Goal: Information Seeking & Learning: Learn about a topic

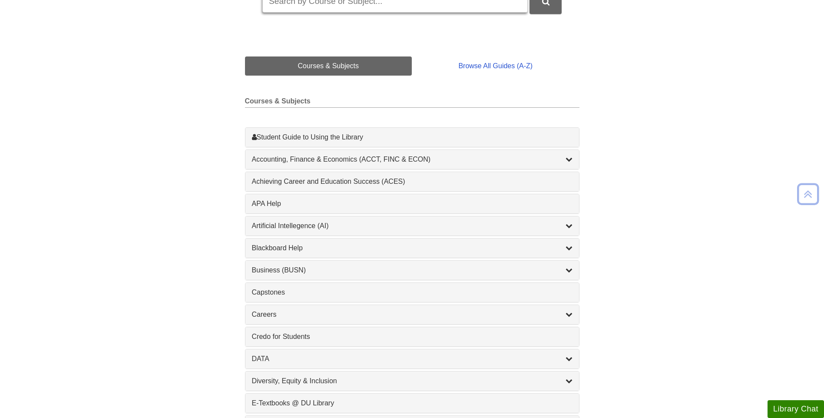
scroll to position [43, 0]
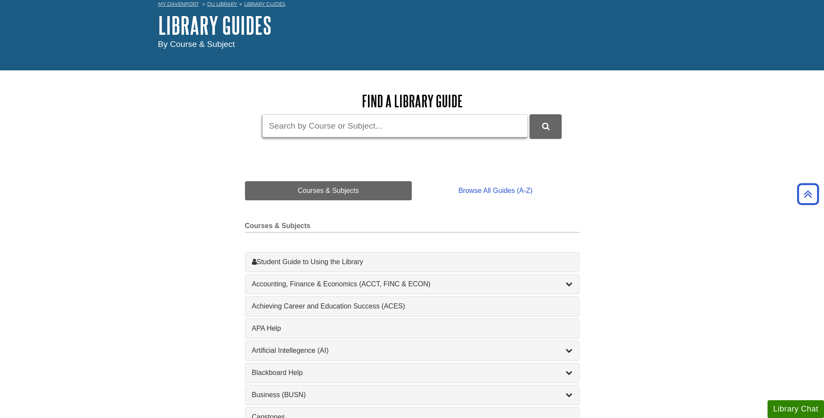
click at [307, 134] on input "Guide Search Terms" at bounding box center [394, 125] width 265 height 23
type input "NUR 600"
click at [529, 114] on button "DU Library Guides Search" at bounding box center [545, 126] width 32 height 24
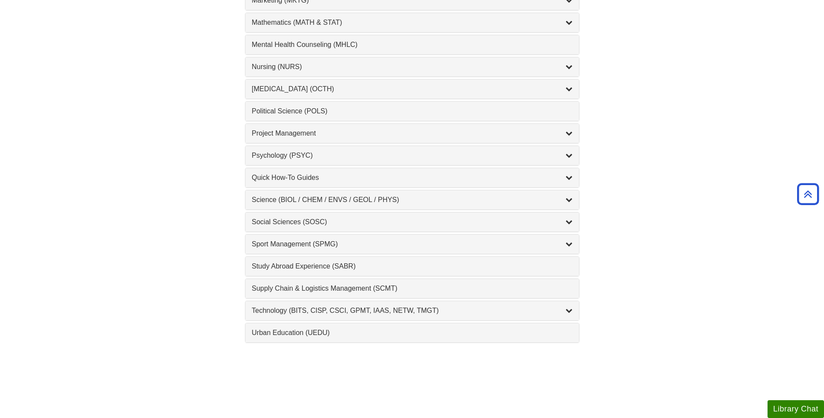
scroll to position [825, 0]
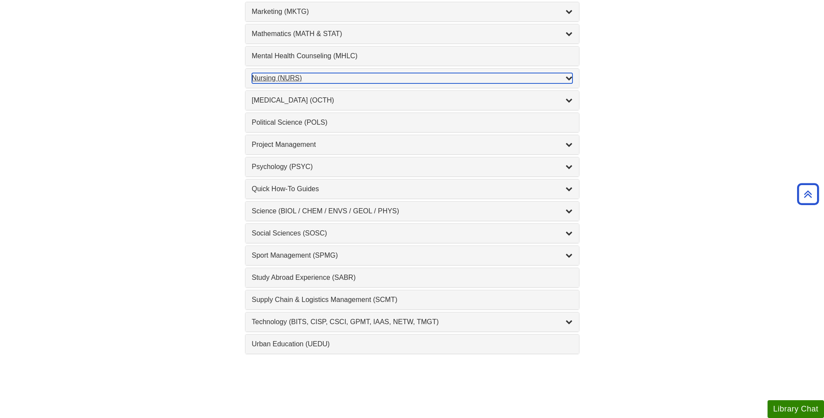
click at [263, 82] on div "Nursing (NURS) , 14 guides" at bounding box center [412, 78] width 320 height 10
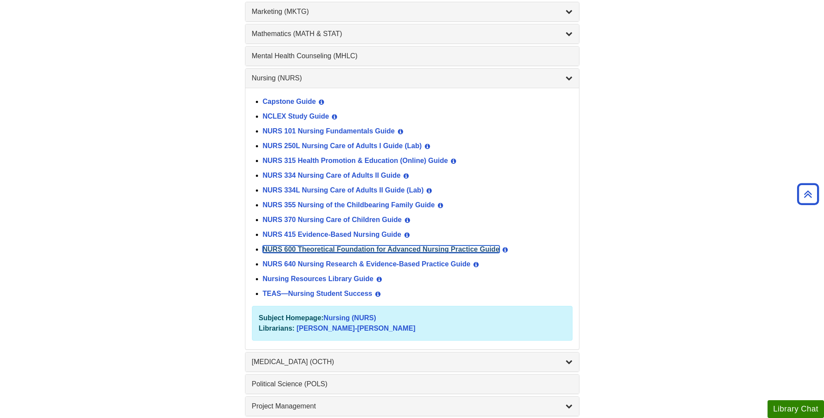
click at [281, 251] on link "NURS 600 Theoretical Foundation for Advanced Nursing Practice Guide" at bounding box center [381, 248] width 237 height 7
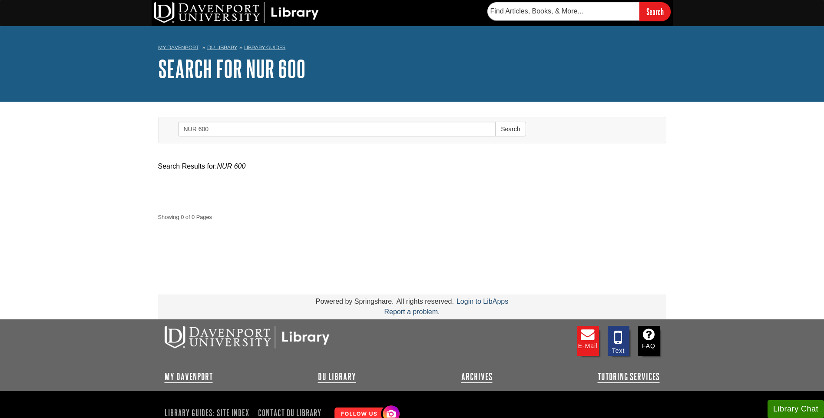
click at [199, 208] on div "Showing 0 - 0 of 0 Sort By Relevance Updated (Most Recent) Showing 0 of 0 Pages" at bounding box center [412, 205] width 521 height 69
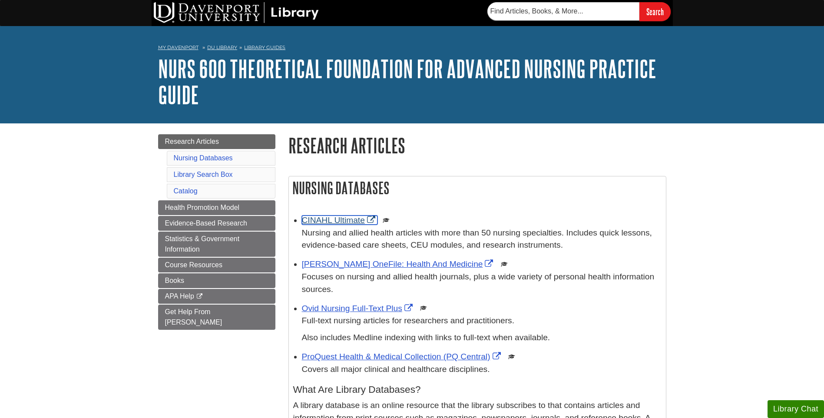
click at [329, 221] on link "CINAHL Ultimate" at bounding box center [340, 219] width 76 height 9
